Goal: Transaction & Acquisition: Purchase product/service

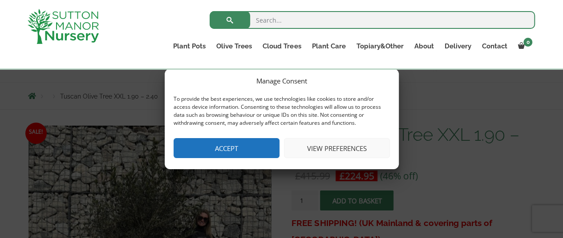
click at [259, 151] on button "Accept" at bounding box center [226, 148] width 106 height 20
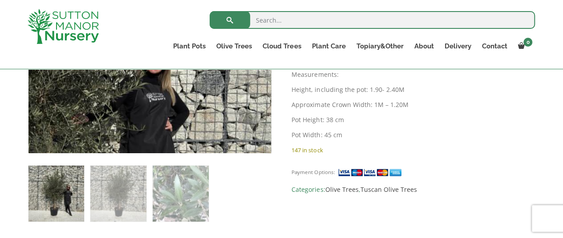
scroll to position [296, 0]
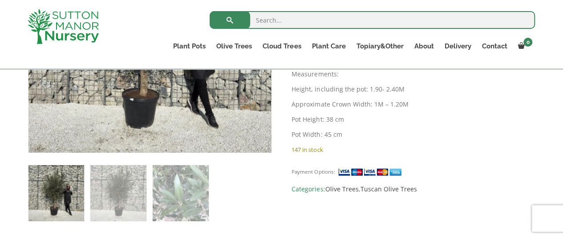
click at [65, 199] on img at bounding box center [56, 193] width 56 height 56
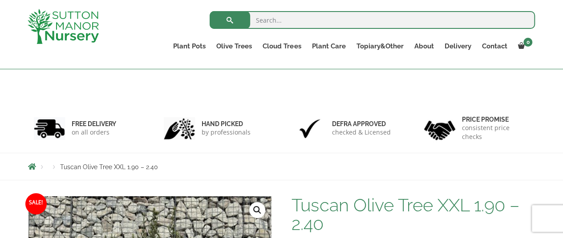
scroll to position [0, 0]
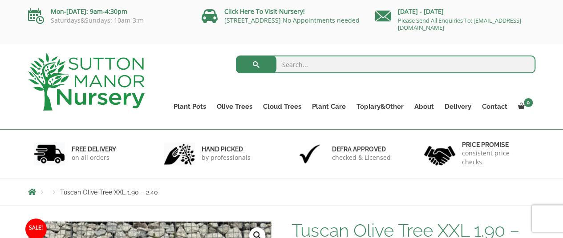
click at [338, 68] on input "search" at bounding box center [385, 65] width 299 height 18
type input "olive tree"
click at [236, 56] on button "submit" at bounding box center [256, 65] width 40 height 18
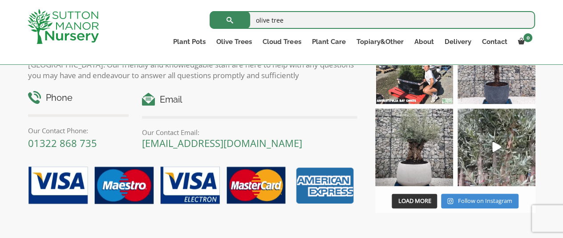
scroll to position [3938, 0]
